Goal: Transaction & Acquisition: Purchase product/service

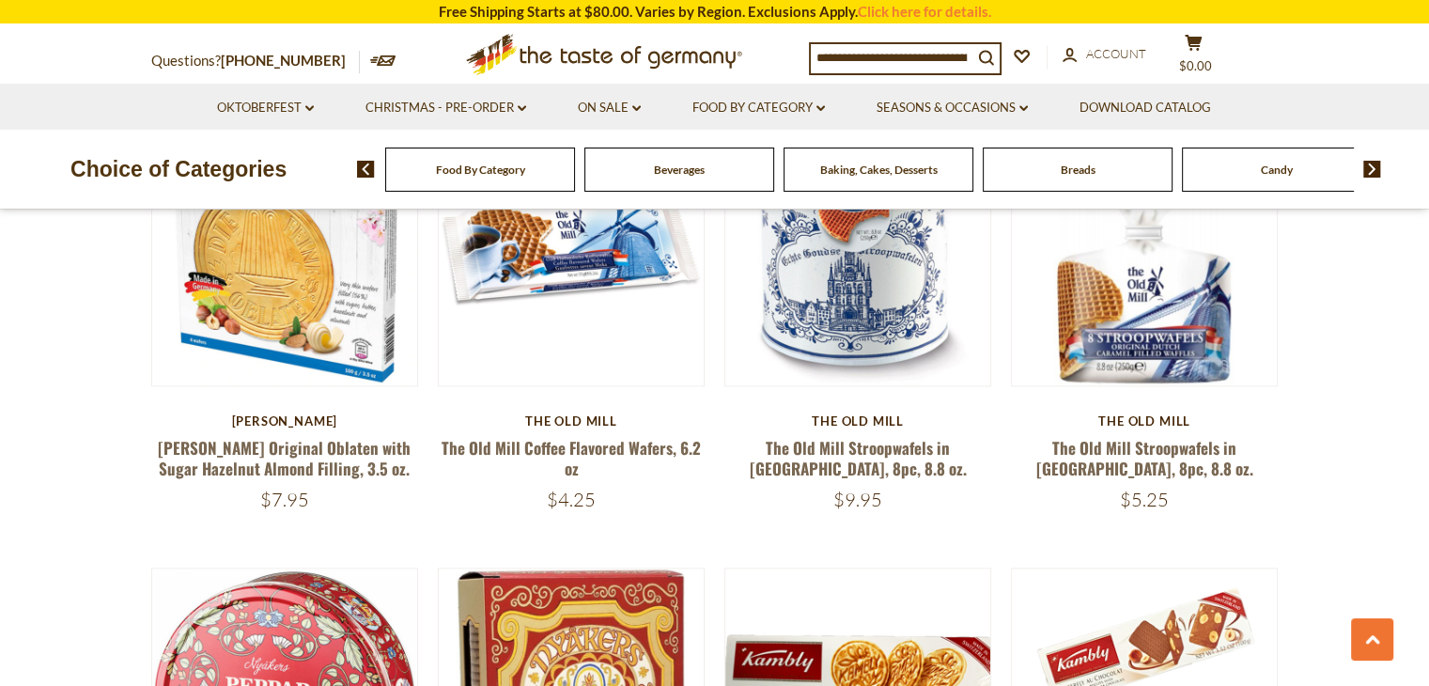
scroll to position [2442, 0]
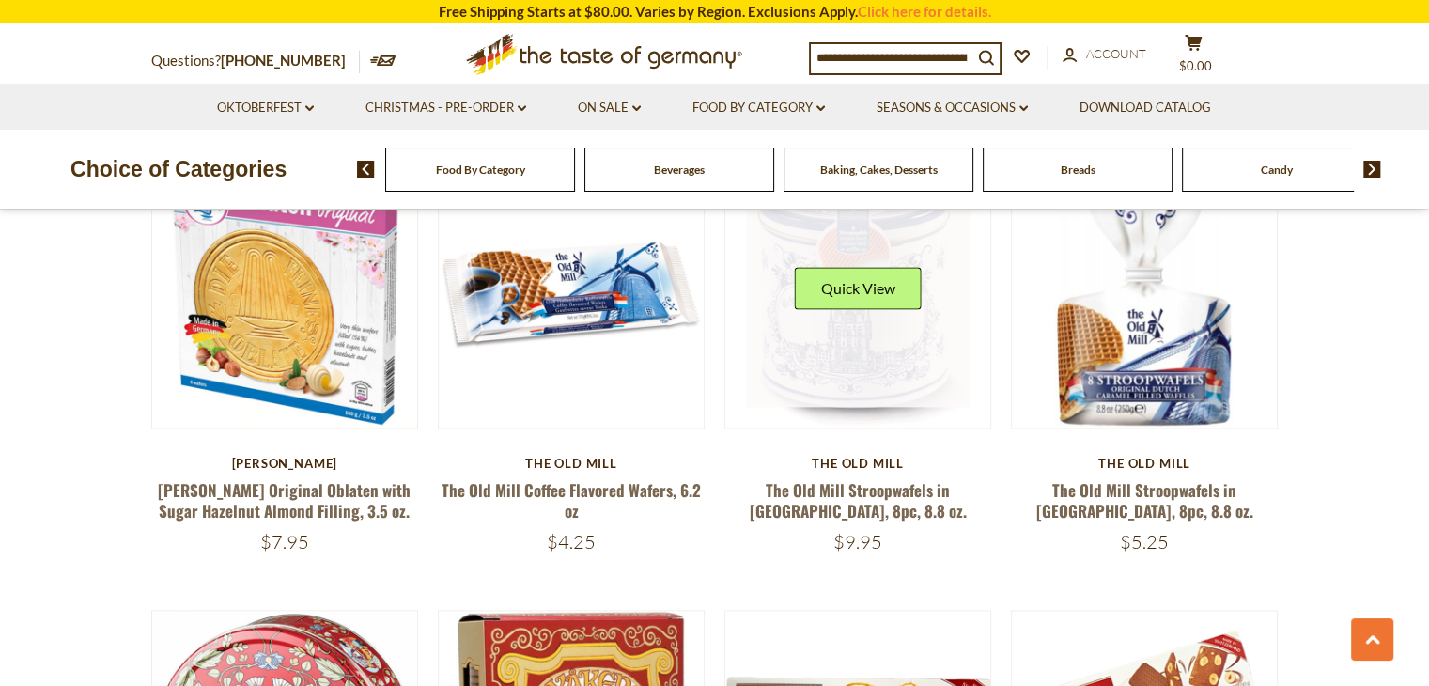
click at [850, 367] on link at bounding box center [858, 295] width 224 height 224
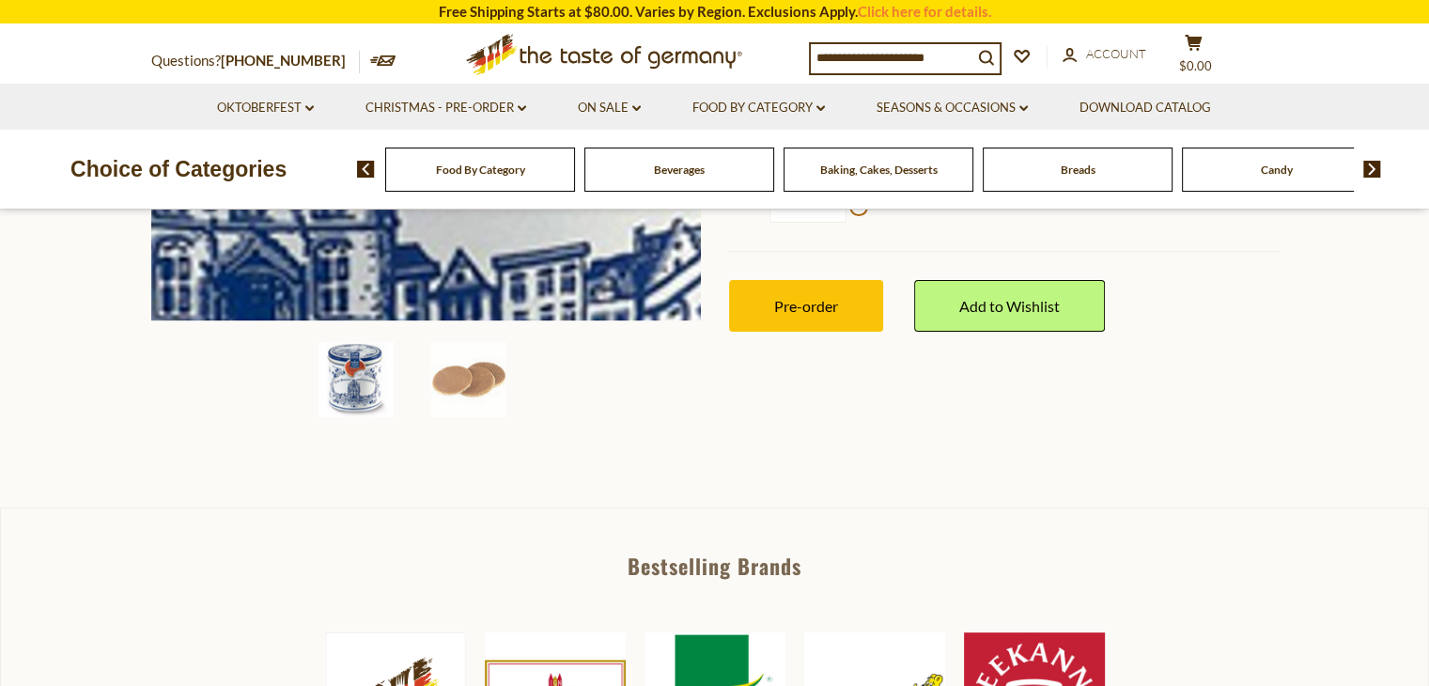
scroll to position [658, 0]
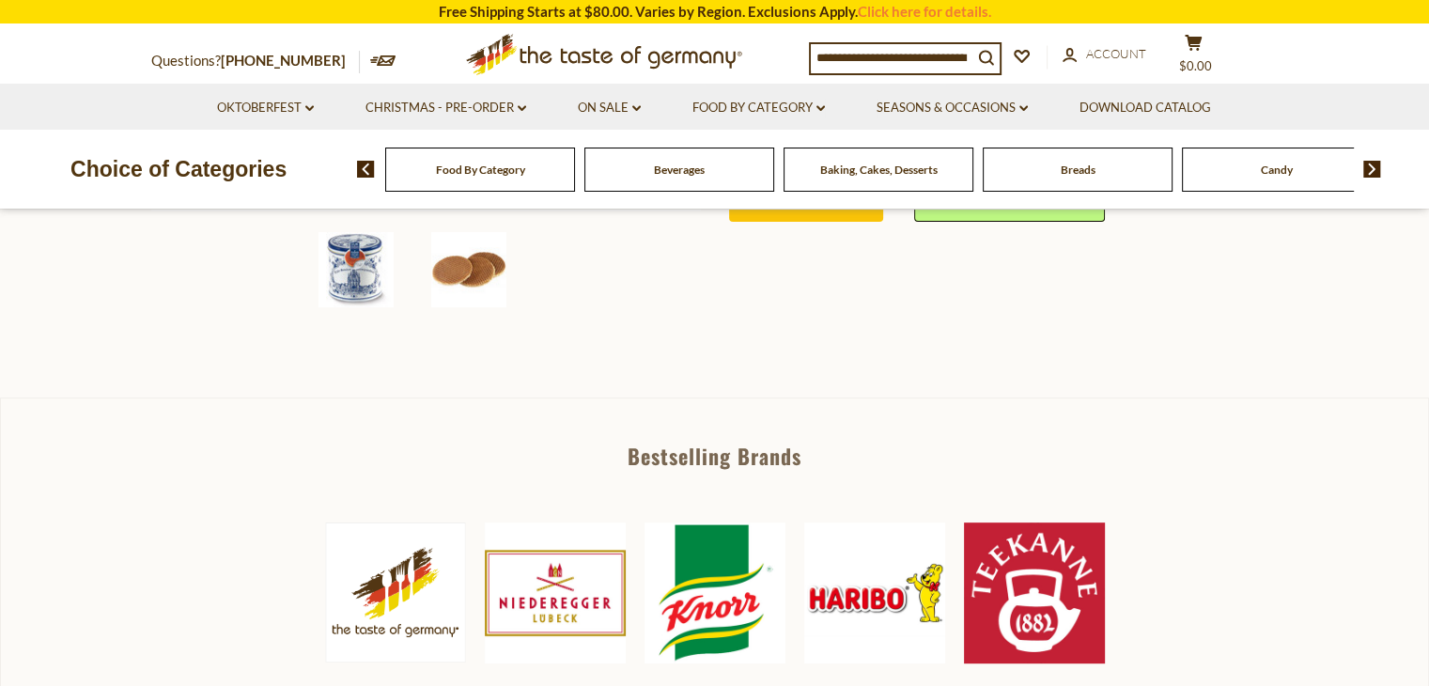
click at [440, 287] on img at bounding box center [468, 269] width 75 height 75
click at [455, 277] on img at bounding box center [468, 269] width 75 height 75
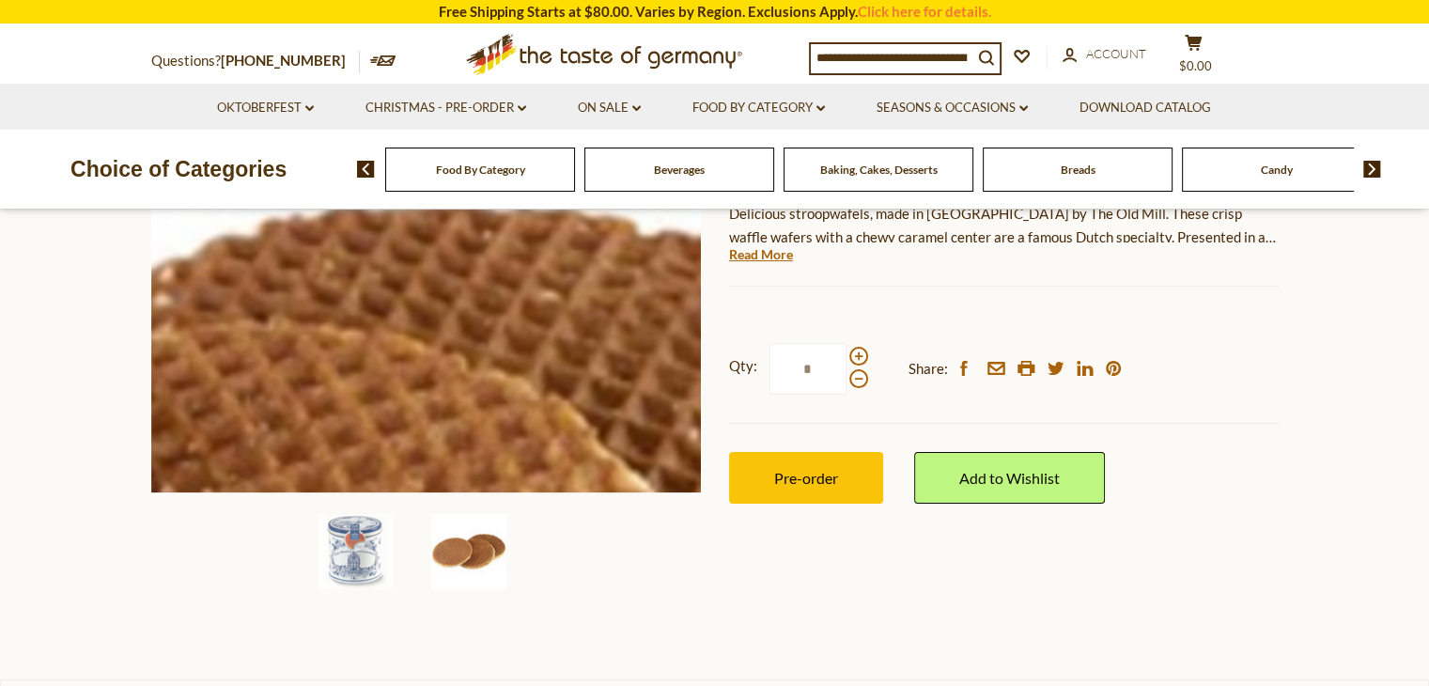
scroll to position [188, 0]
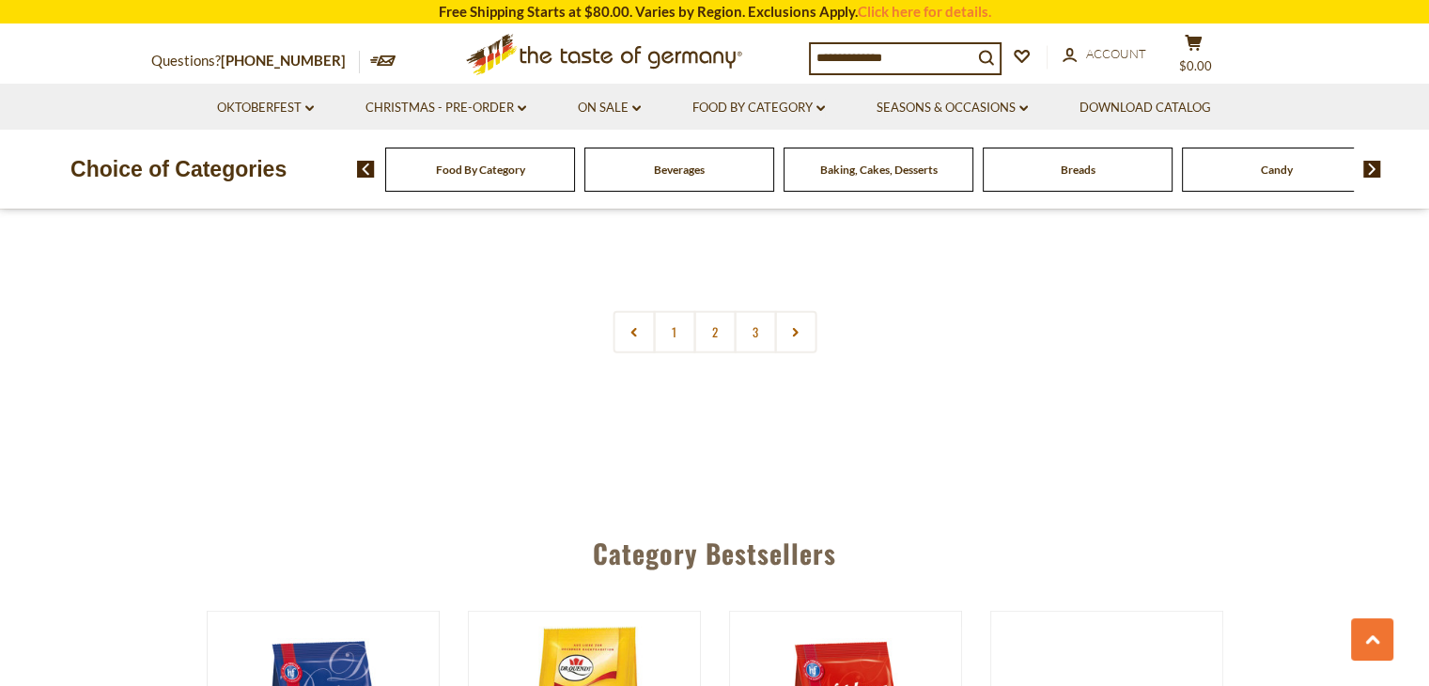
scroll to position [4603, 0]
click at [791, 331] on icon at bounding box center [795, 331] width 11 height 9
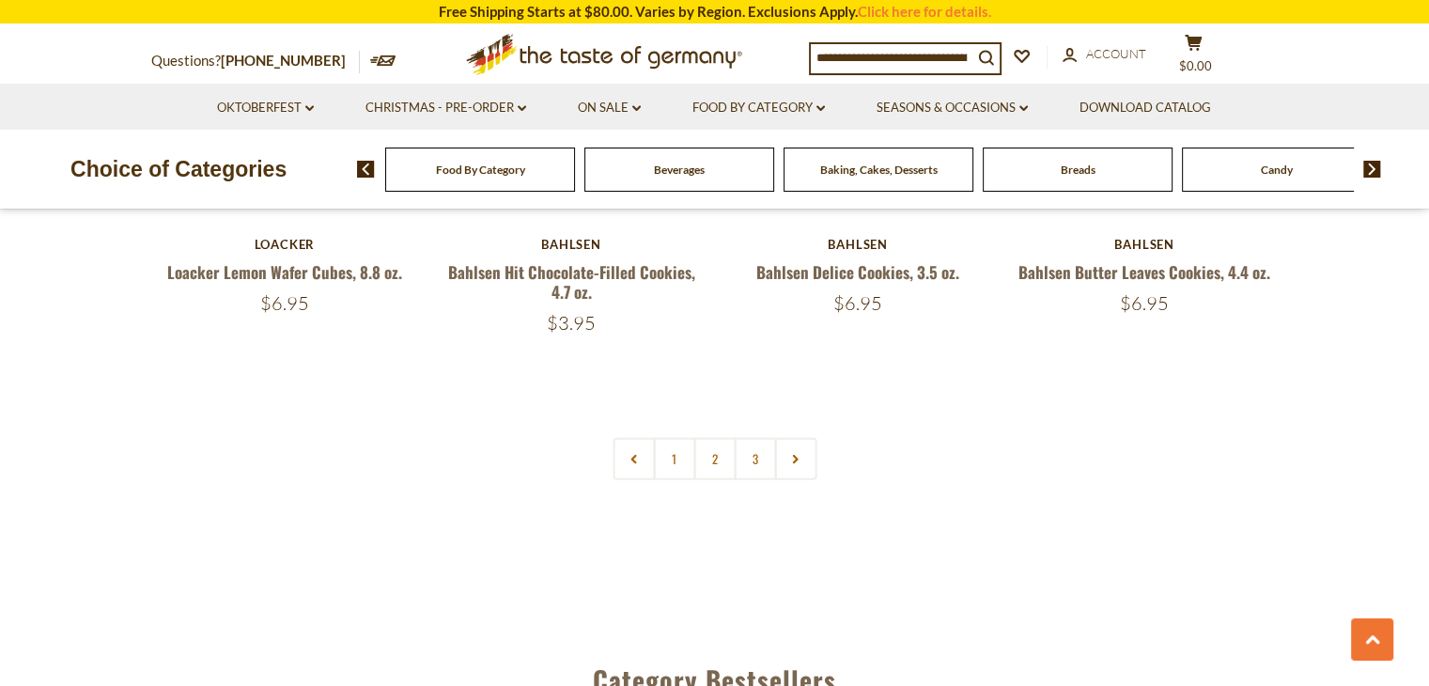
scroll to position [4509, 0]
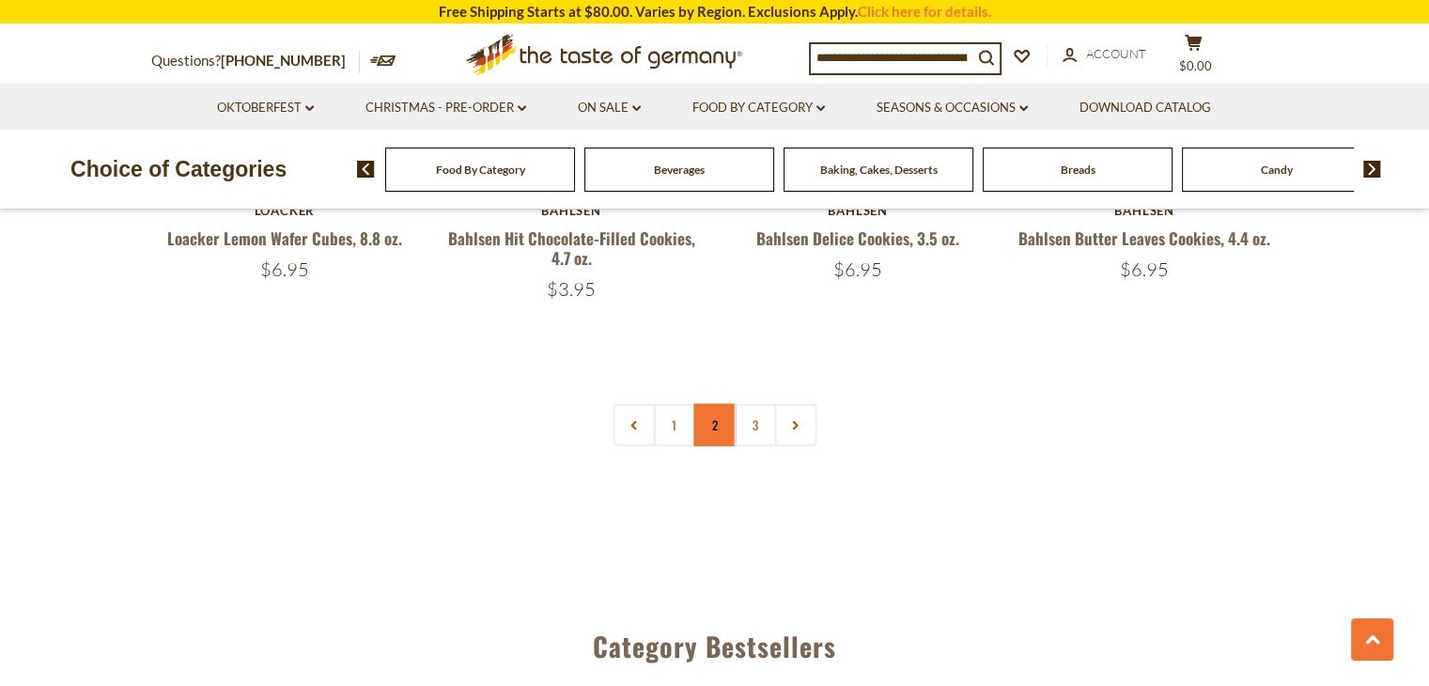
click at [717, 426] on link "2" at bounding box center [714, 425] width 42 height 42
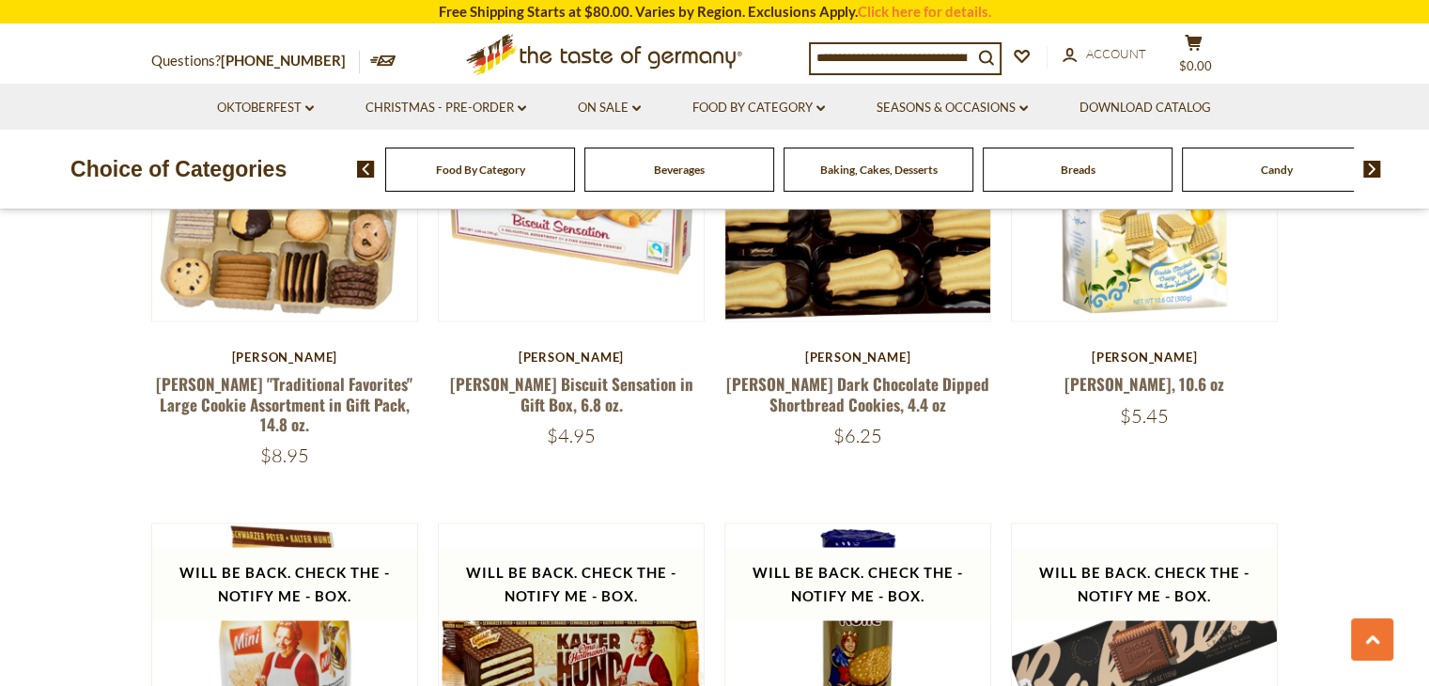
scroll to position [3329, 0]
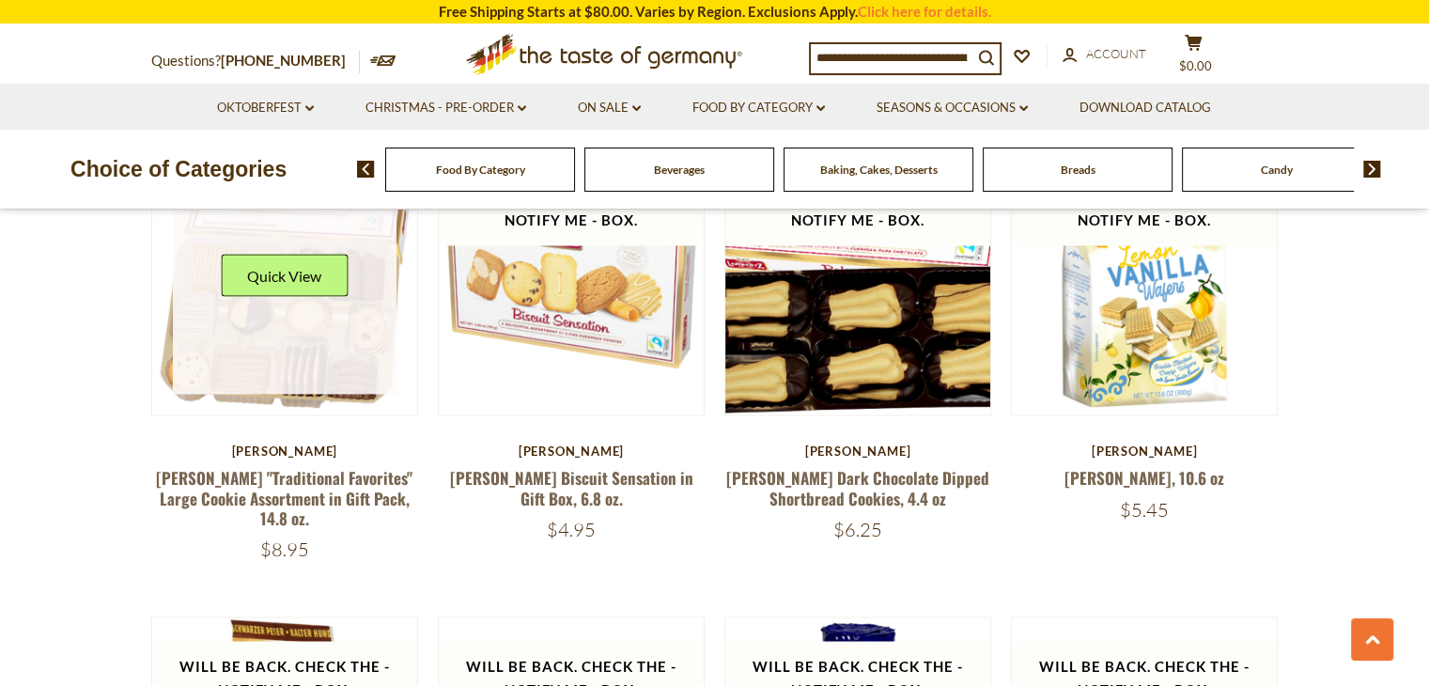
click at [360, 361] on link at bounding box center [285, 282] width 224 height 224
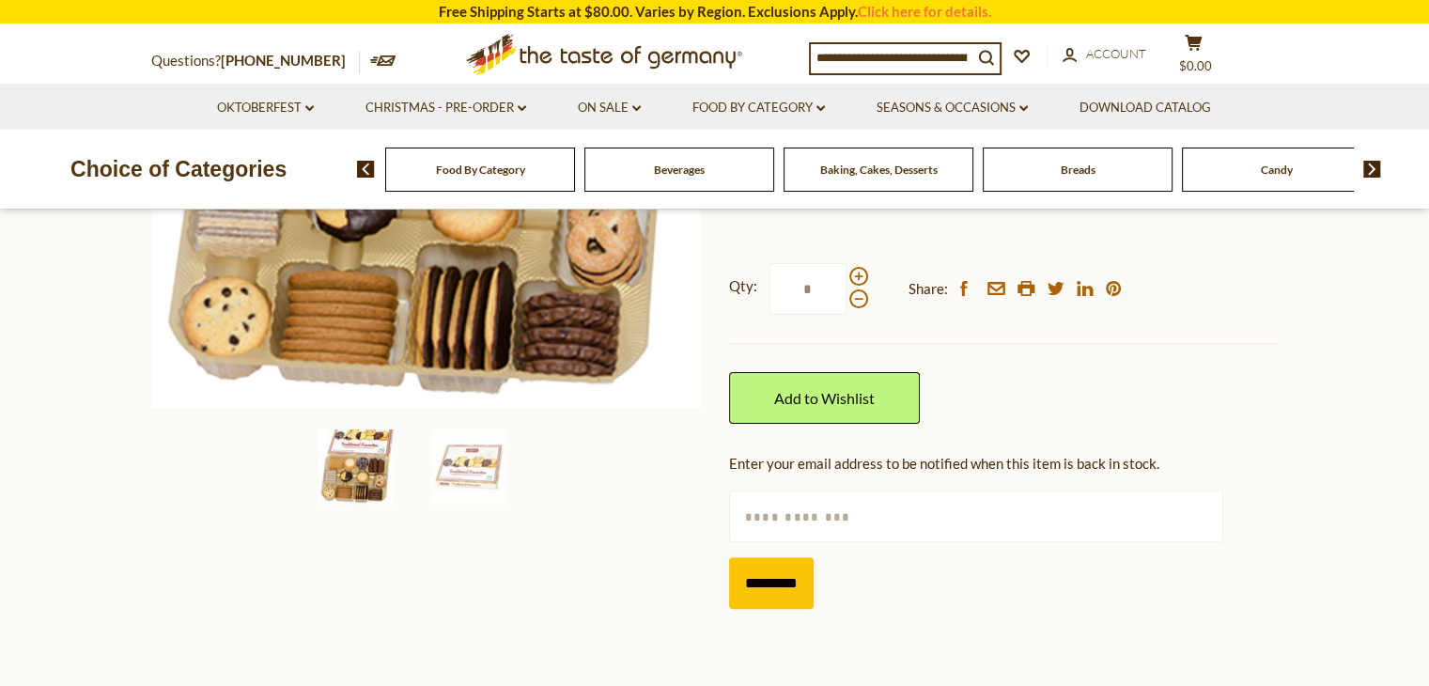
scroll to position [470, 0]
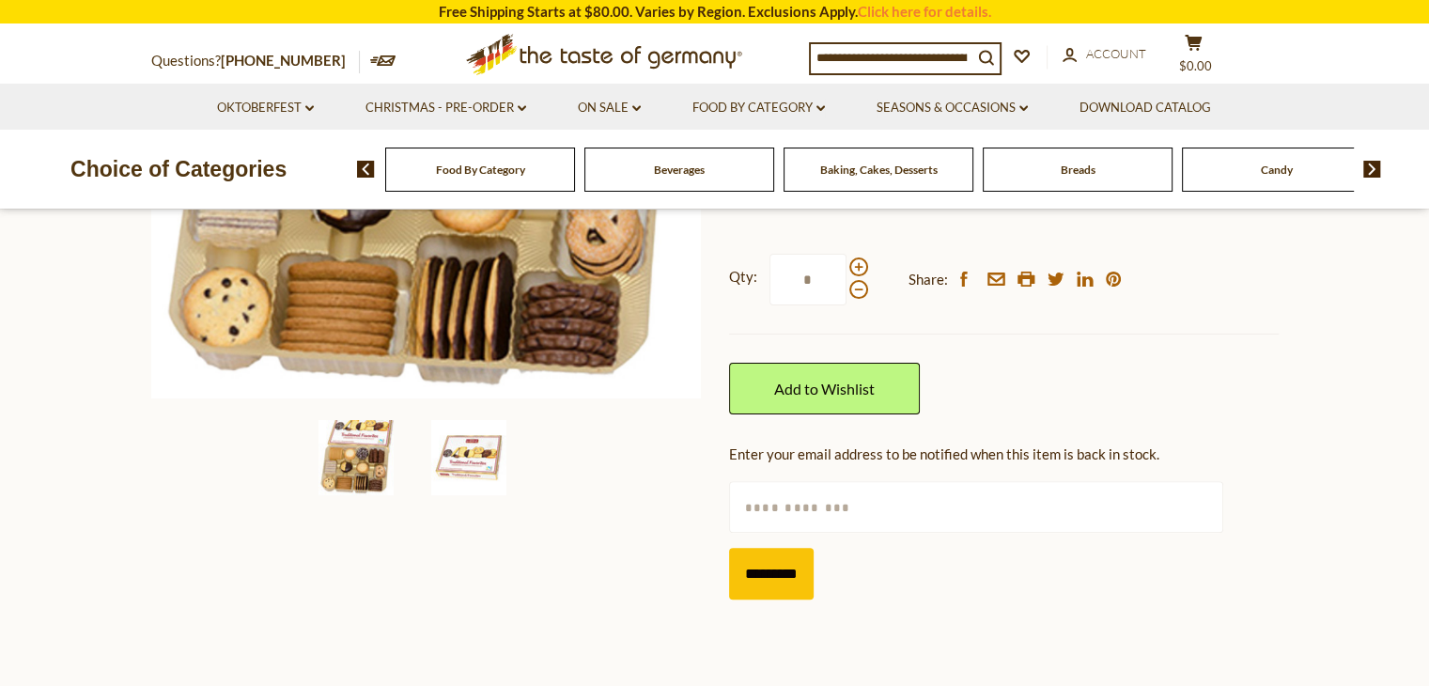
click at [462, 460] on img at bounding box center [468, 457] width 75 height 75
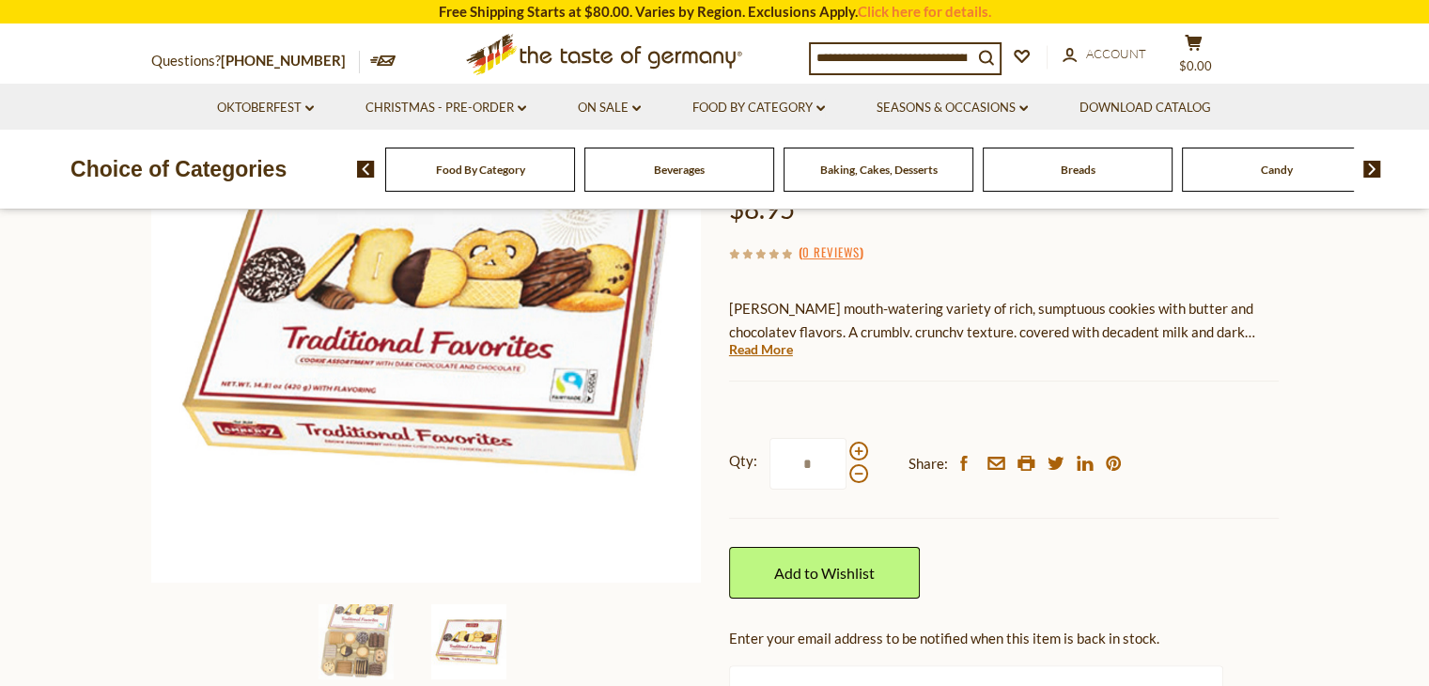
scroll to position [188, 0]
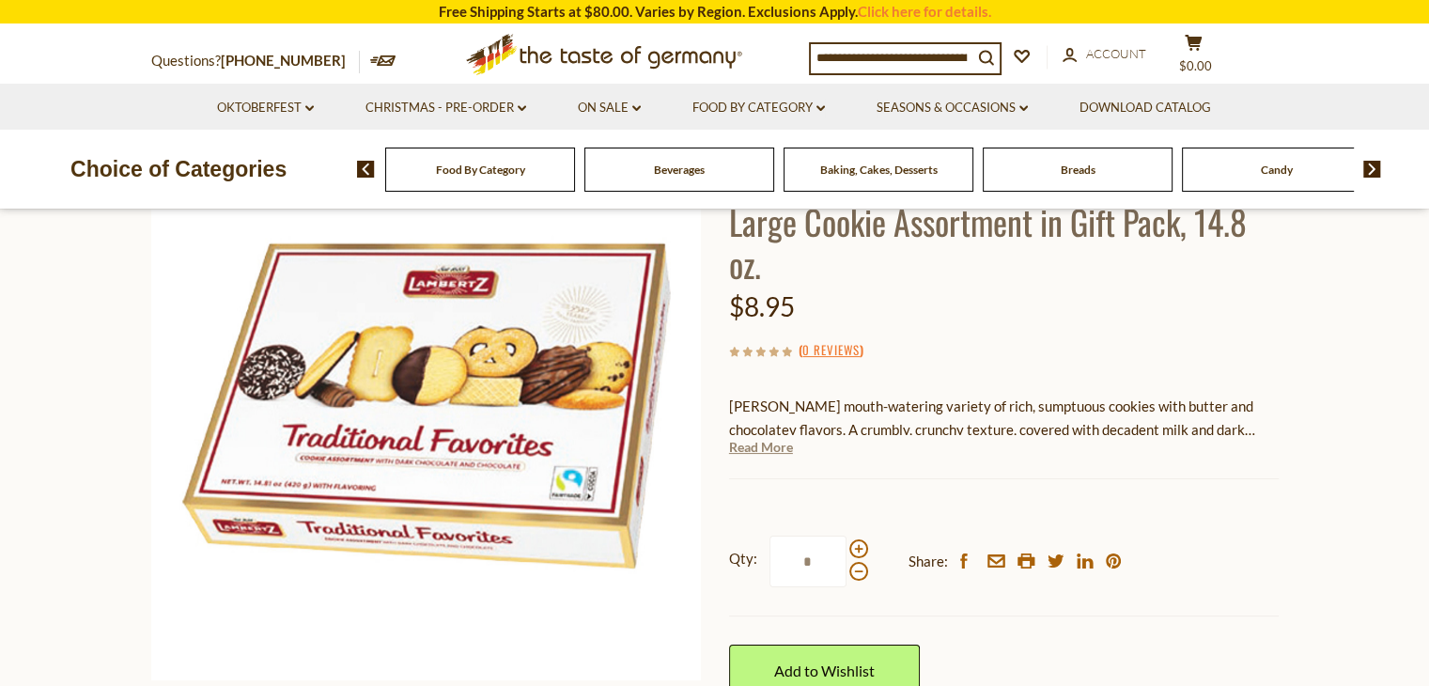
click at [751, 438] on link "Read More" at bounding box center [761, 447] width 64 height 19
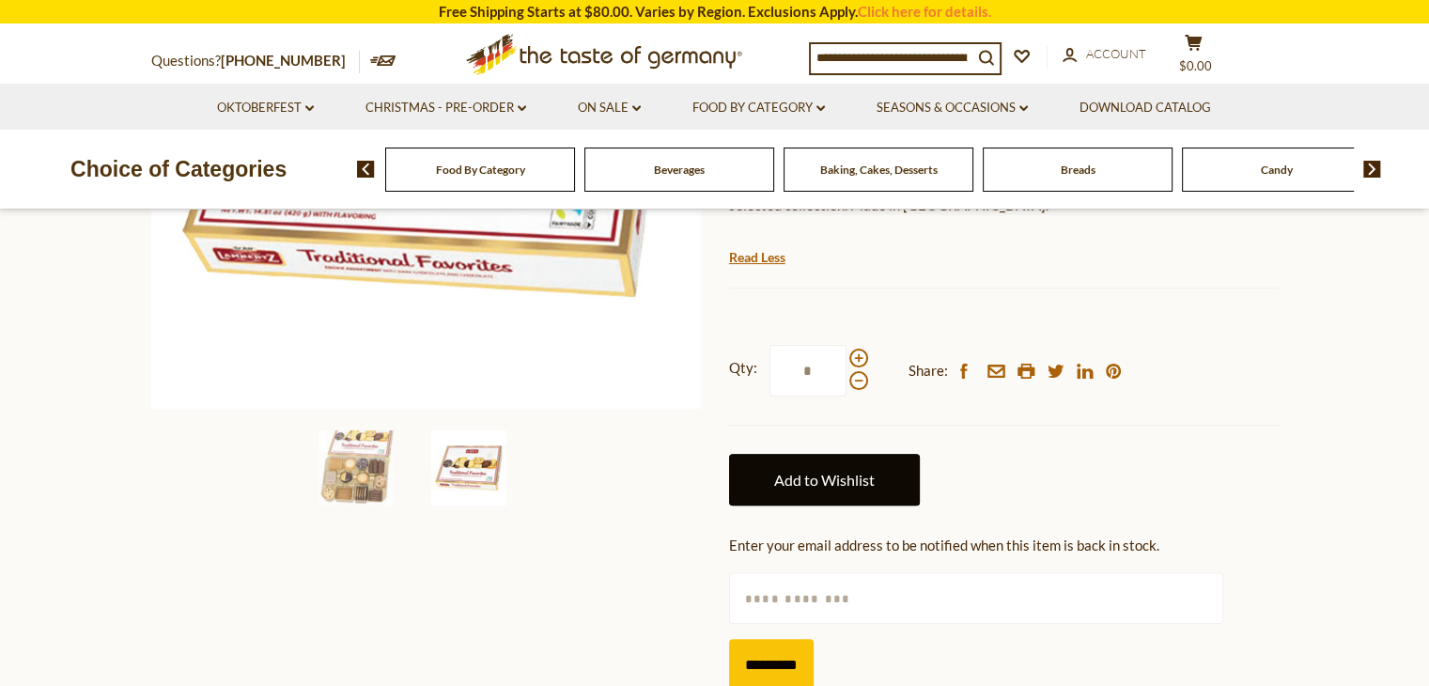
scroll to position [658, 0]
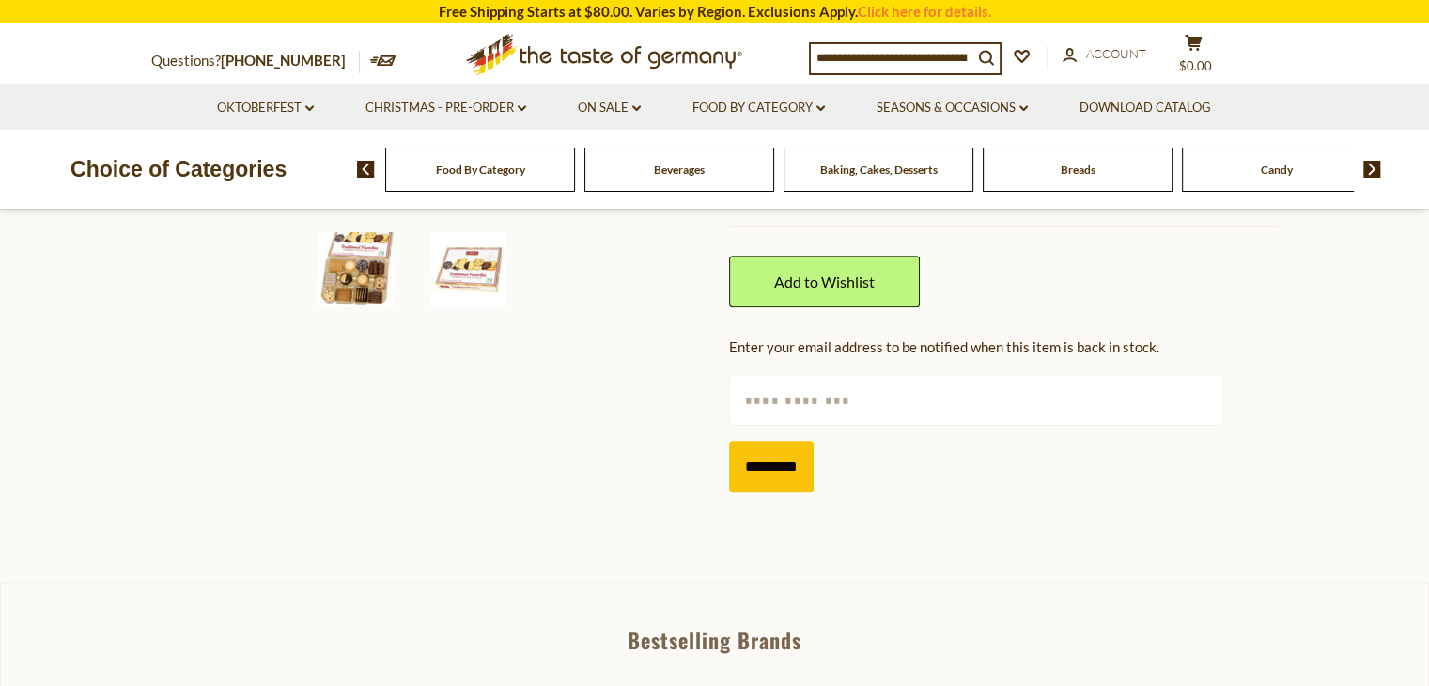
click at [368, 274] on img at bounding box center [355, 269] width 75 height 75
click at [360, 298] on img at bounding box center [355, 269] width 75 height 75
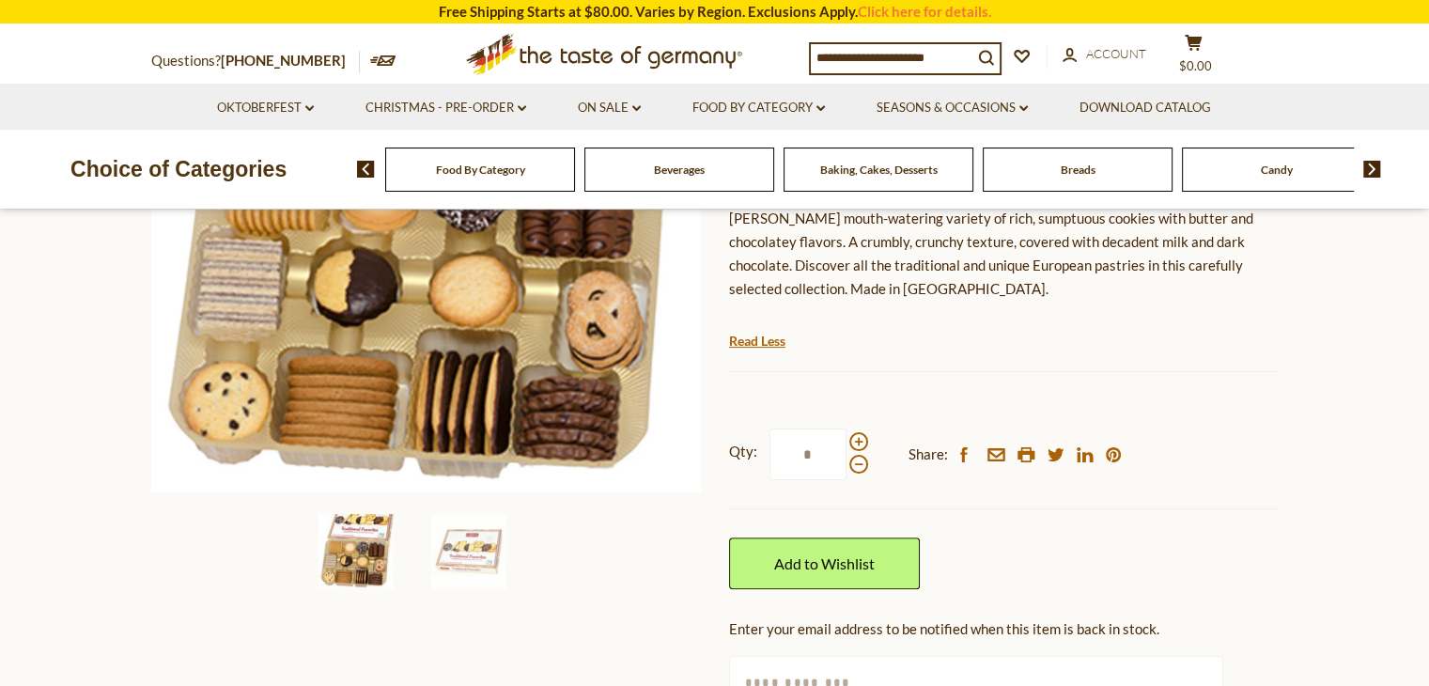
scroll to position [564, 0]
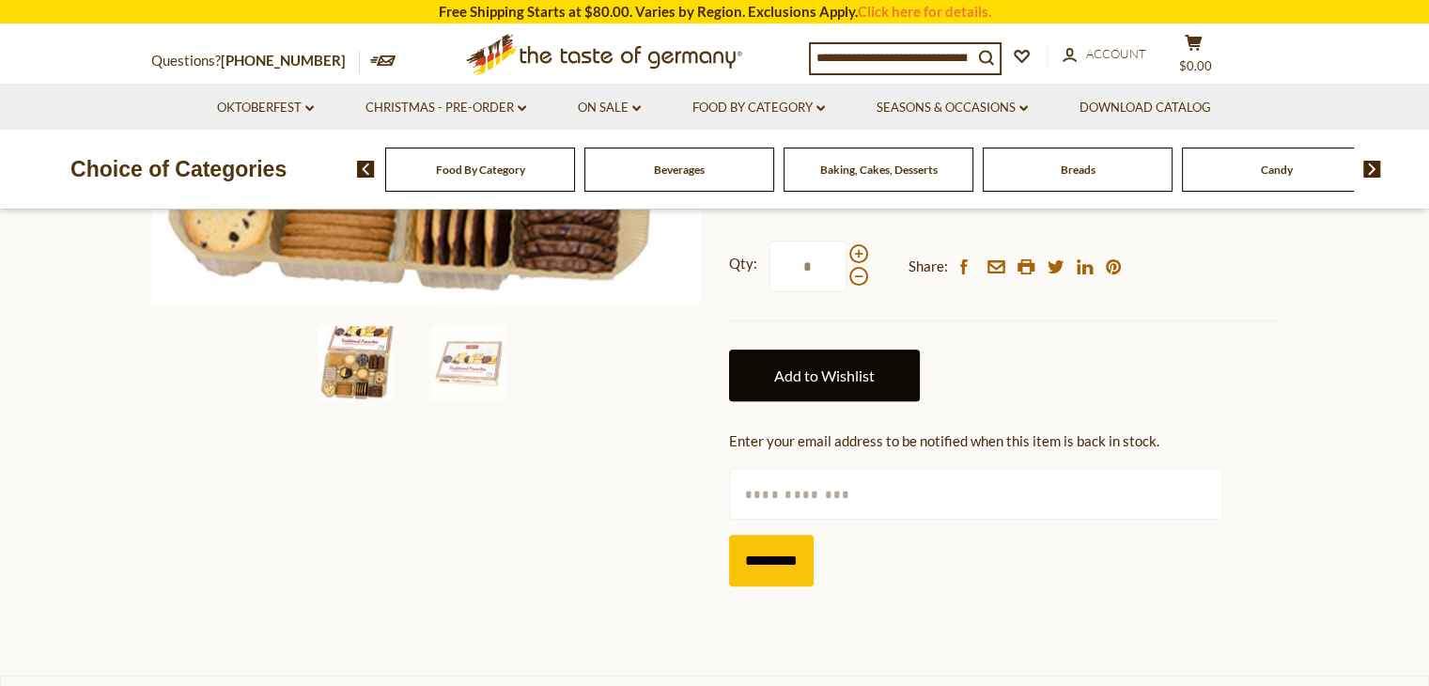
click at [849, 349] on link "Add to Wishlist" at bounding box center [824, 375] width 191 height 52
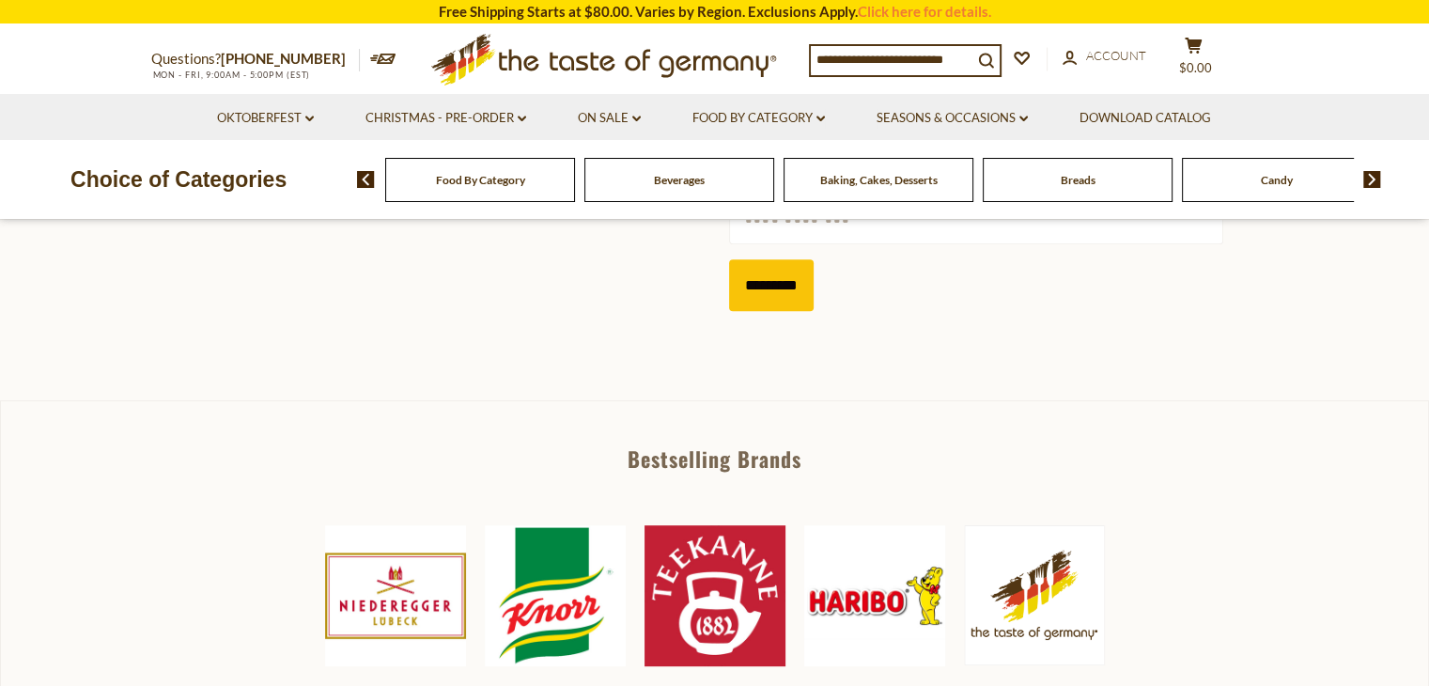
scroll to position [564, 0]
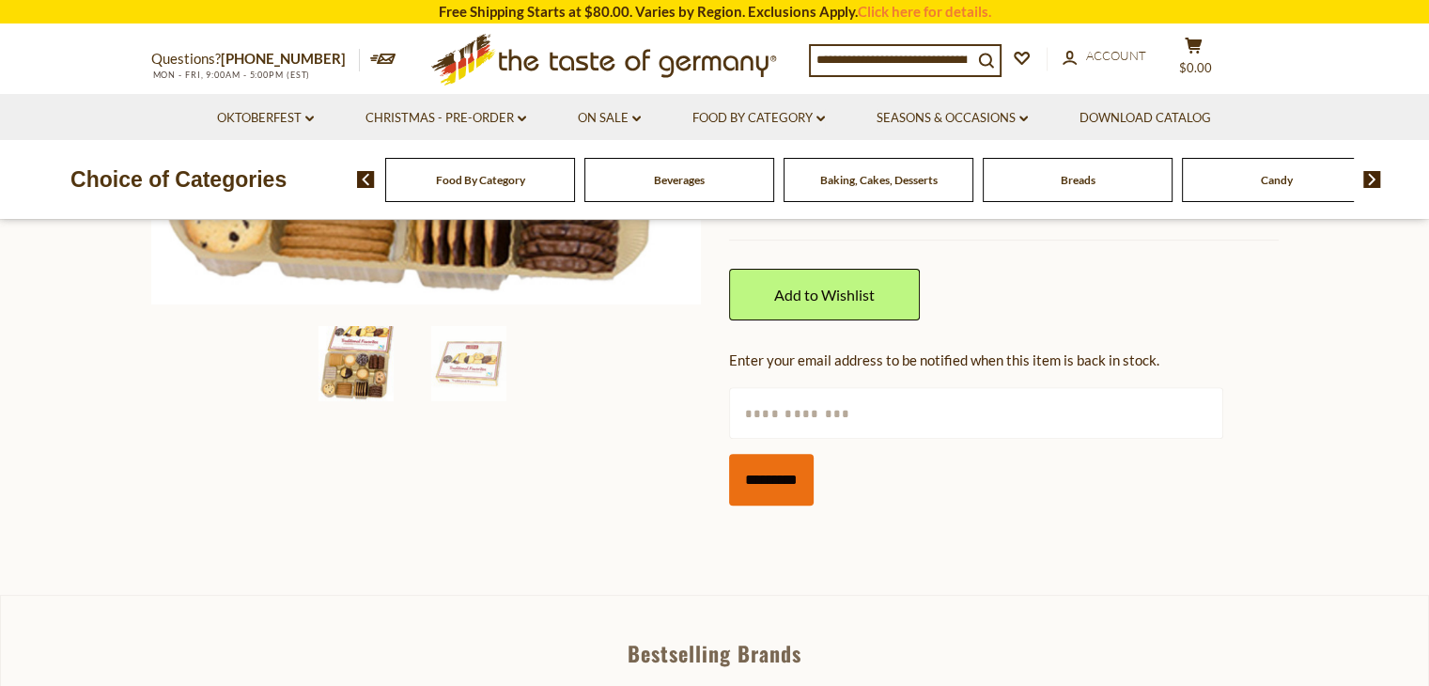
click at [792, 454] on input "*********" at bounding box center [771, 480] width 85 height 52
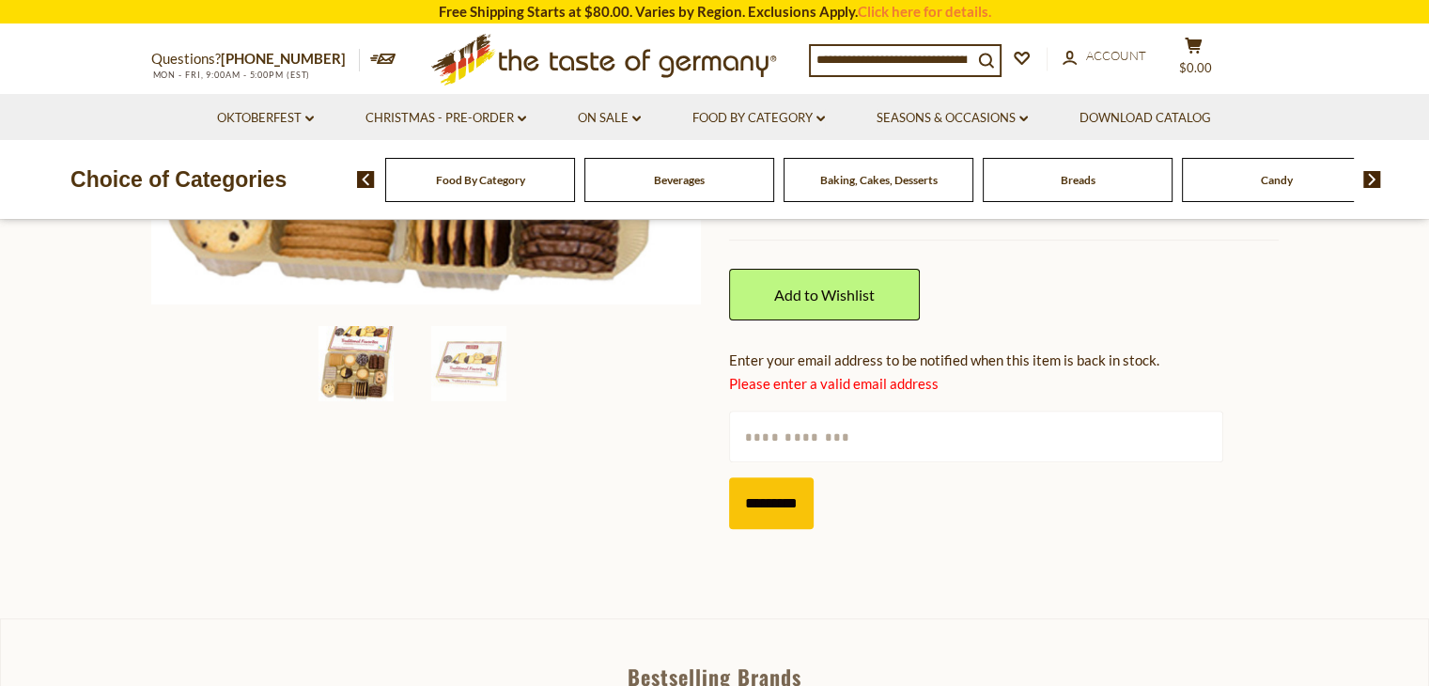
click at [793, 372] on div "Please enter a valid email address" at bounding box center [1004, 383] width 550 height 23
click at [770, 411] on input "text" at bounding box center [976, 437] width 494 height 52
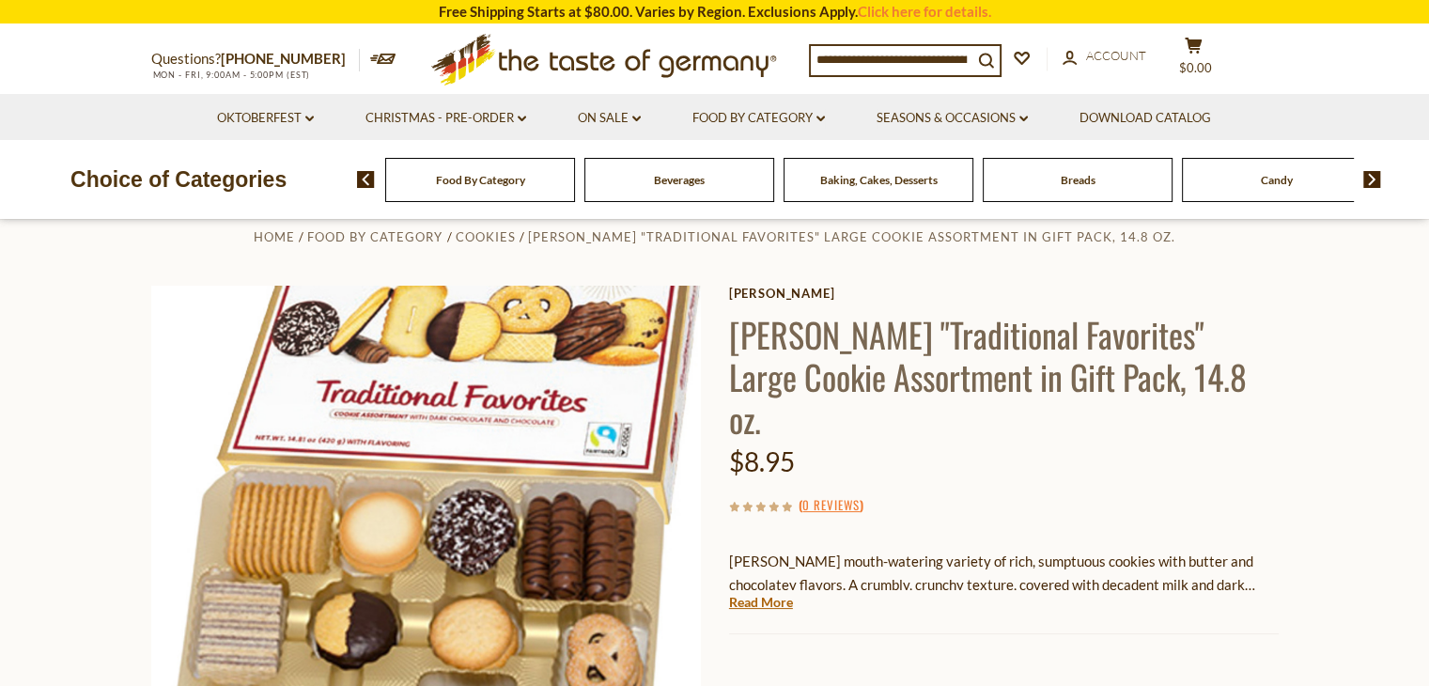
scroll to position [0, 0]
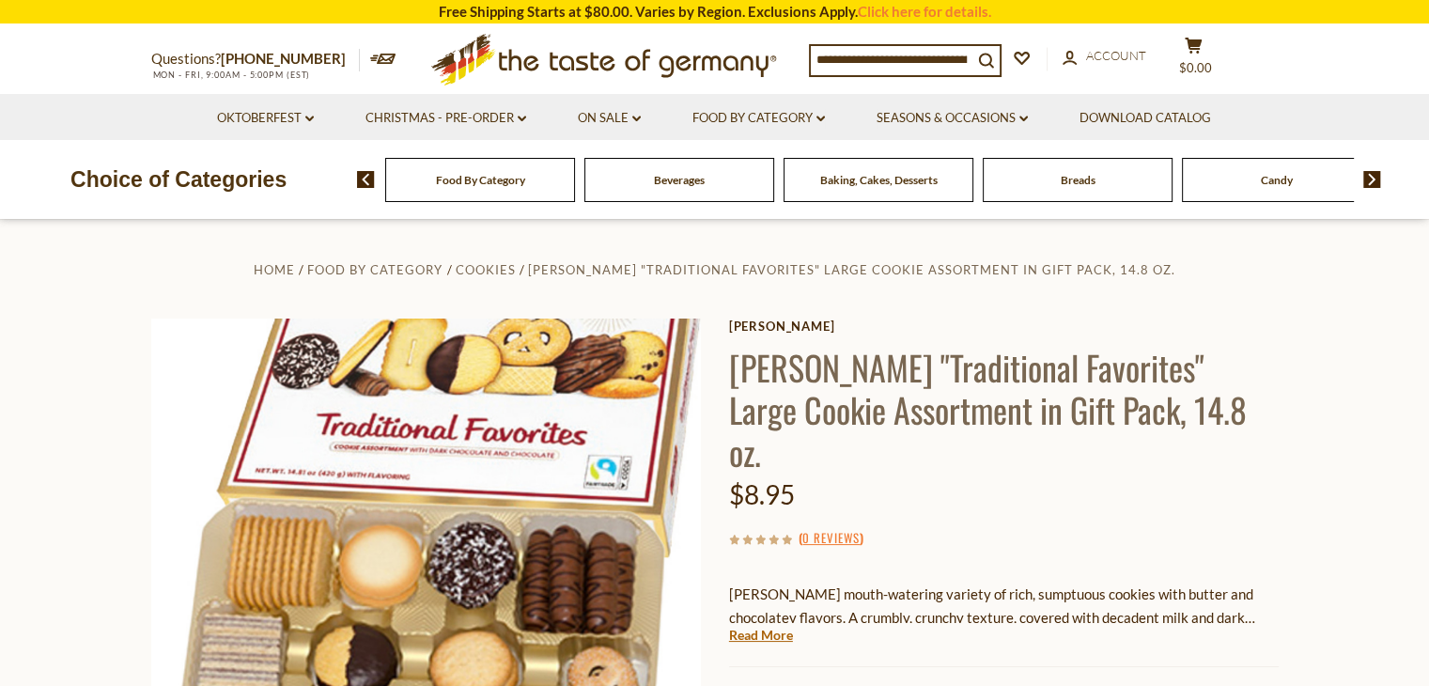
type input "**********"
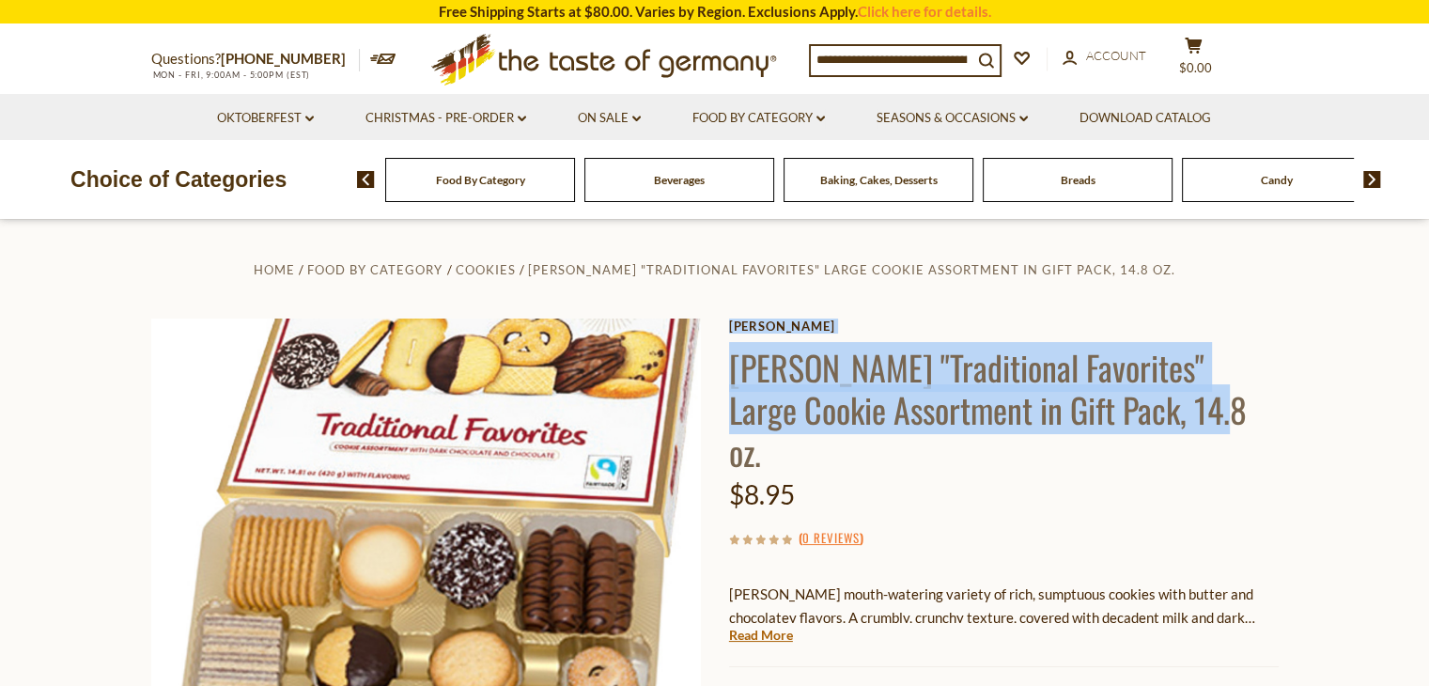
drag, startPoint x: 721, startPoint y: 365, endPoint x: 1141, endPoint y: 414, distance: 422.7
click at [1141, 414] on div "Home Food By Category Cookies Lambertz "Traditional Favorites" Large Cookie Ass…" at bounding box center [714, 681] width 1155 height 849
copy div "Lambertz Lambertz "Traditional Favorites" Large Cookie Assortment in Gift Pack,…"
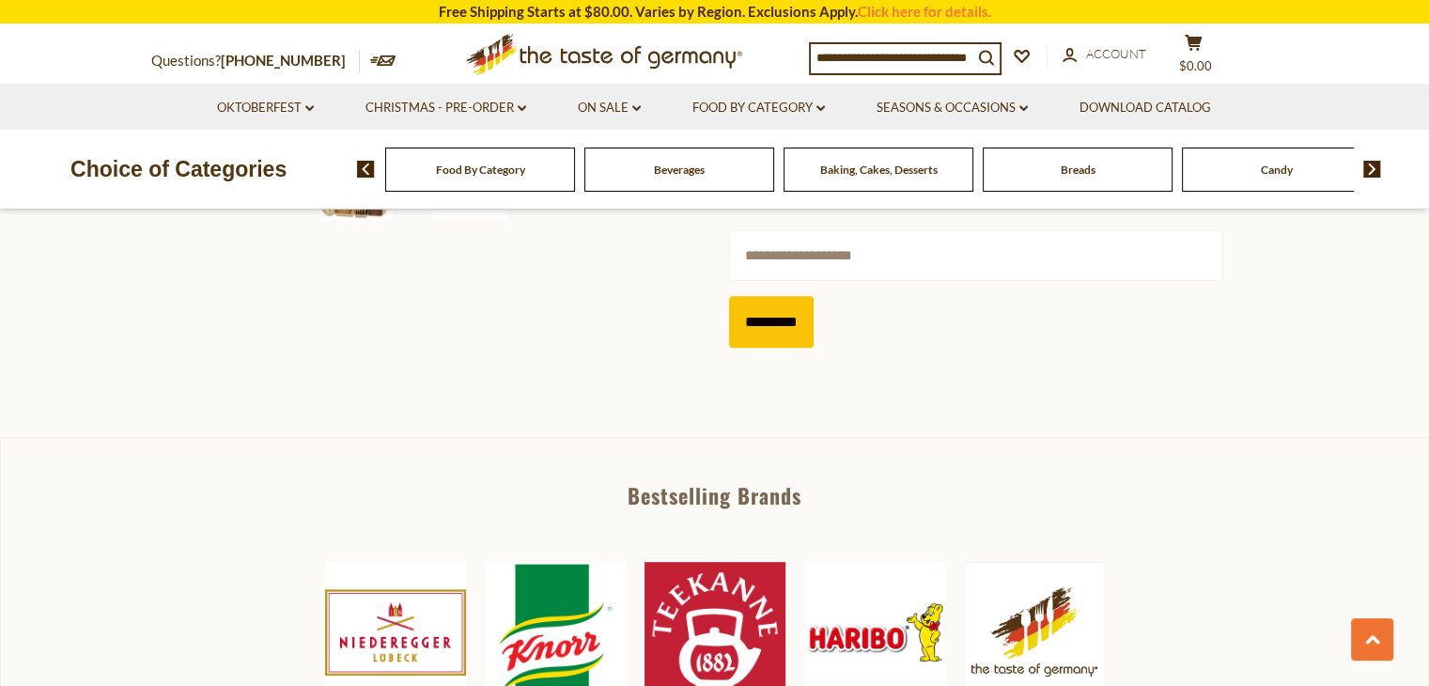
scroll to position [376, 0]
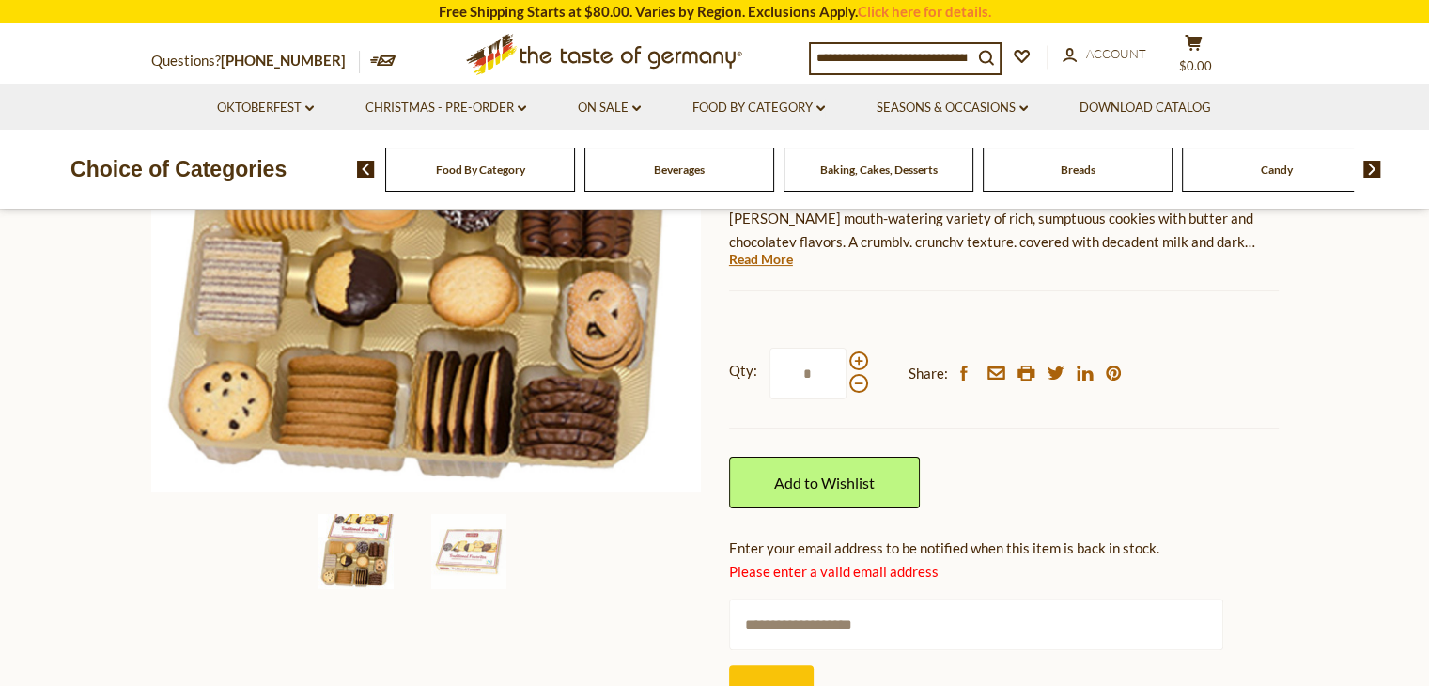
drag, startPoint x: 891, startPoint y: 583, endPoint x: 569, endPoint y: 566, distance: 321.7
click at [580, 578] on div "Home Food By Category Cookies Lambertz "Traditional Favorites" Large Cookie Ass…" at bounding box center [714, 306] width 1155 height 849
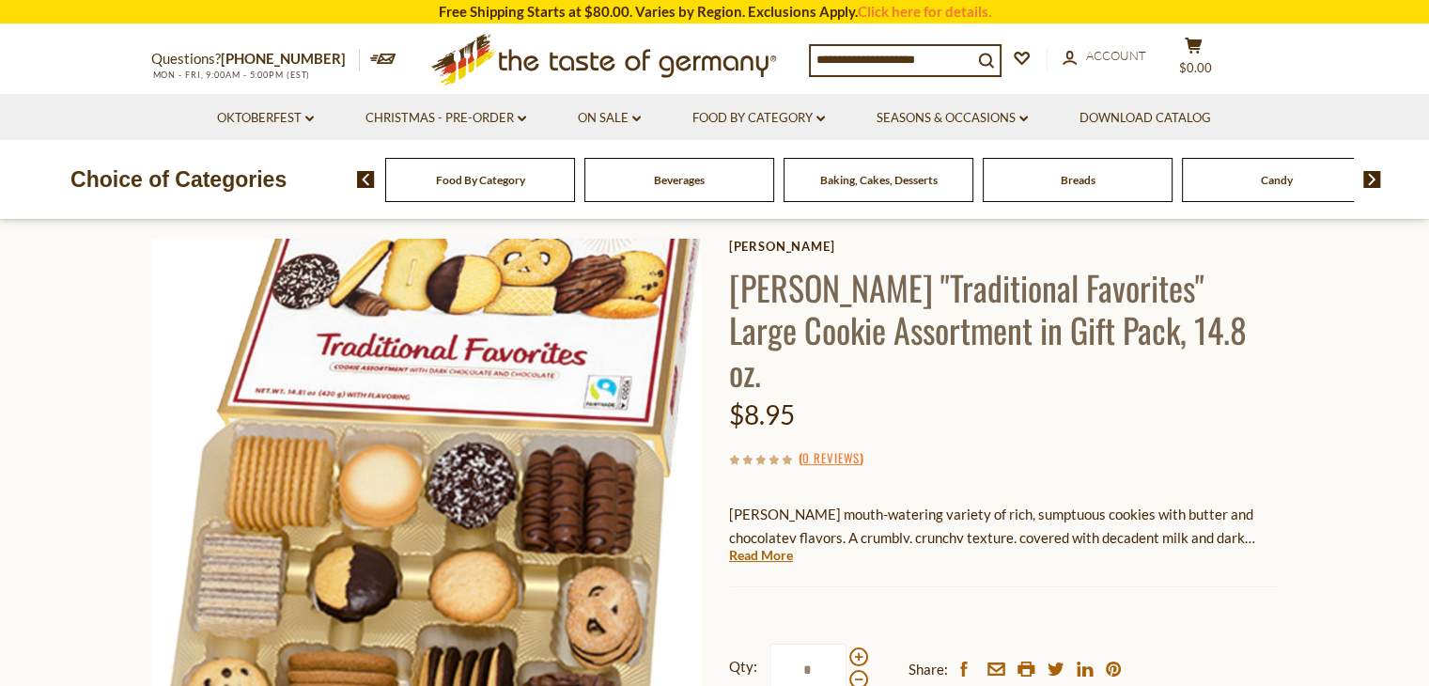
scroll to position [0, 0]
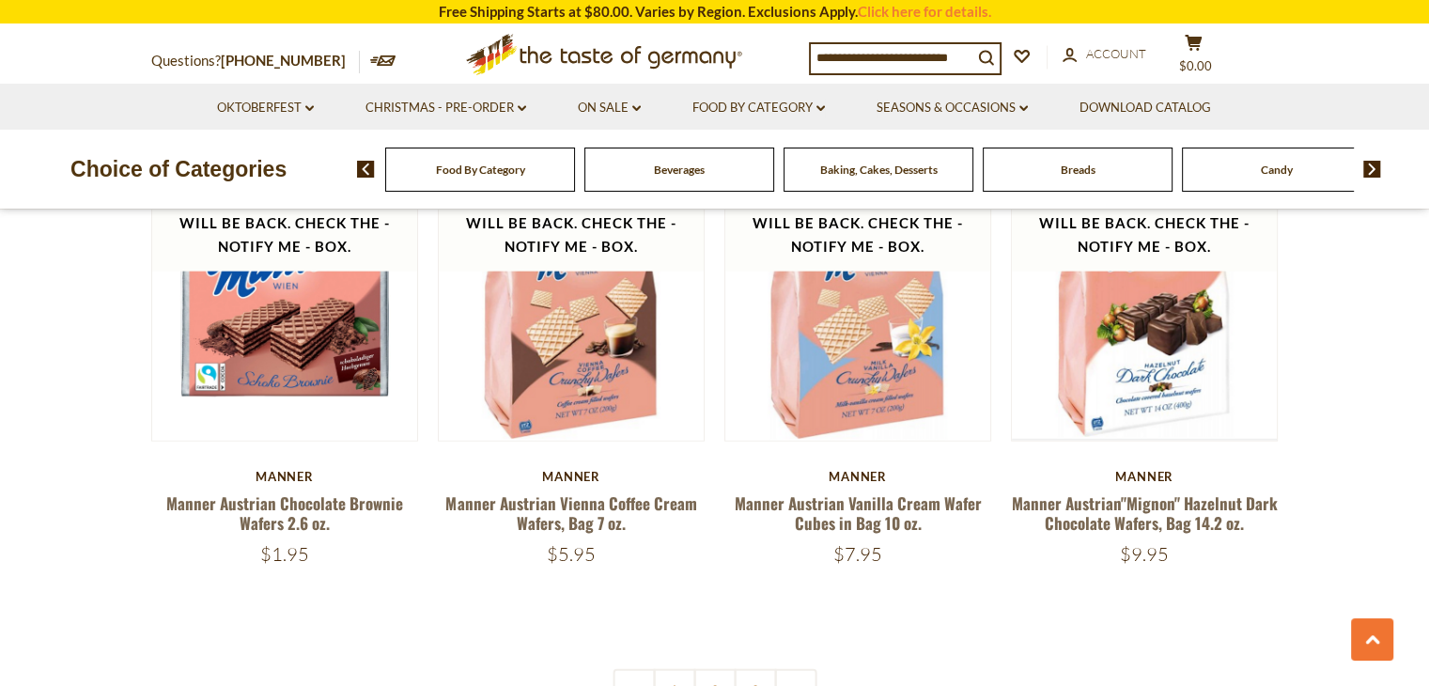
scroll to position [4363, 0]
